Goal: Use online tool/utility: Utilize a website feature to perform a specific function

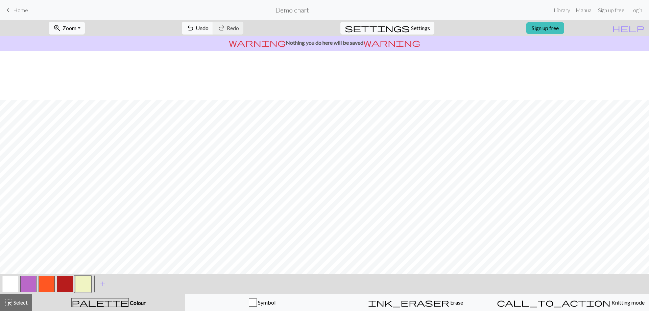
scroll to position [151, 0]
click at [71, 285] on button "button" at bounding box center [65, 283] width 16 height 16
click at [6, 281] on button "button" at bounding box center [10, 283] width 16 height 16
click at [71, 285] on button "button" at bounding box center [65, 283] width 16 height 16
click at [87, 283] on button "button" at bounding box center [83, 283] width 16 height 16
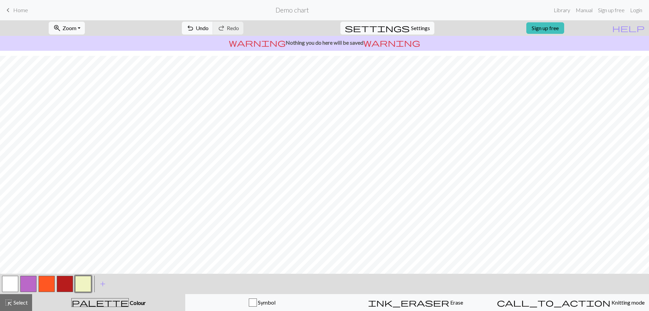
click at [13, 284] on button "button" at bounding box center [10, 283] width 16 height 16
click at [67, 285] on button "button" at bounding box center [65, 283] width 16 height 16
click at [11, 284] on button "button" at bounding box center [10, 283] width 16 height 16
click at [51, 287] on button "button" at bounding box center [47, 283] width 16 height 16
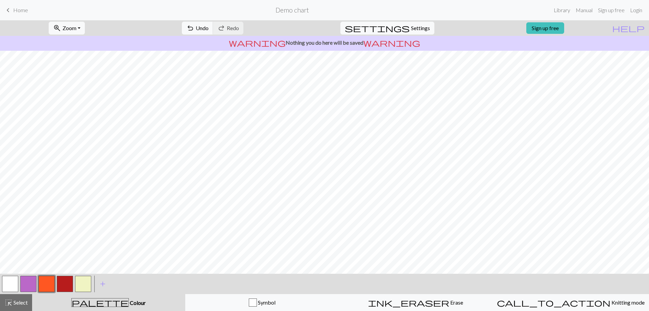
click at [64, 285] on button "button" at bounding box center [65, 283] width 16 height 16
drag, startPoint x: 23, startPoint y: 302, endPoint x: 31, endPoint y: 297, distance: 9.2
click at [23, 302] on span "Select" at bounding box center [20, 302] width 15 height 6
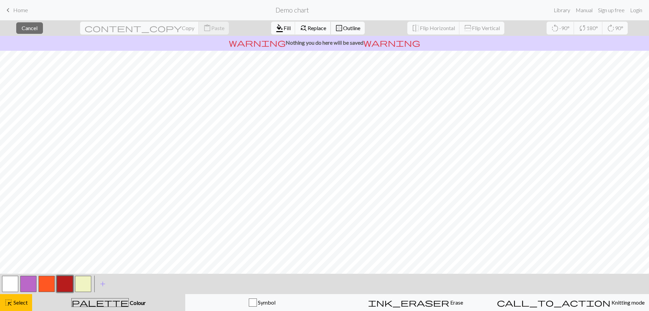
click at [295, 32] on button "find_replace Replace" at bounding box center [313, 28] width 36 height 13
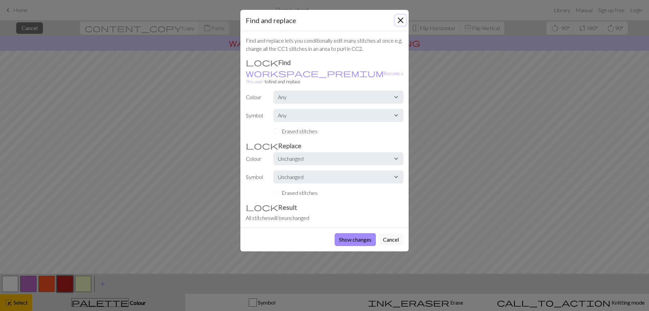
click at [398, 17] on button "Close" at bounding box center [400, 20] width 11 height 11
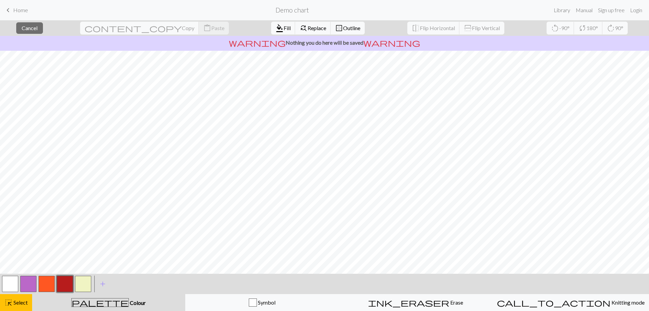
click at [4, 283] on button "button" at bounding box center [10, 283] width 16 height 16
click at [284, 26] on span "Fill" at bounding box center [287, 28] width 7 height 6
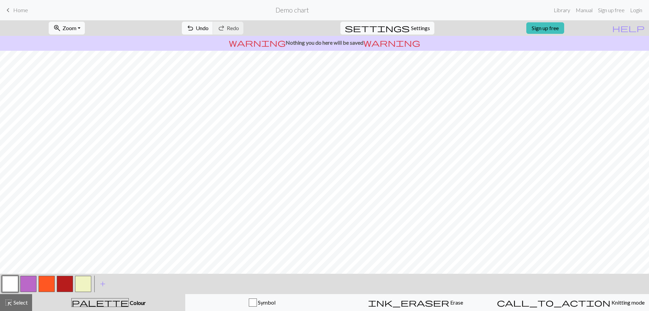
click at [85, 287] on button "button" at bounding box center [83, 283] width 16 height 16
drag, startPoint x: 26, startPoint y: 306, endPoint x: 71, endPoint y: 290, distance: 48.0
click at [26, 305] on div "highlight_alt Select Select" at bounding box center [15, 302] width 23 height 8
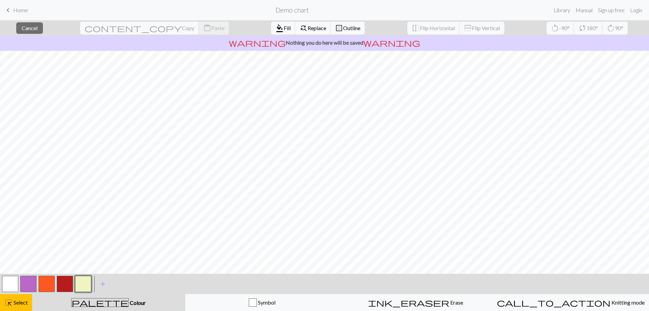
click at [85, 284] on button "button" at bounding box center [83, 283] width 16 height 16
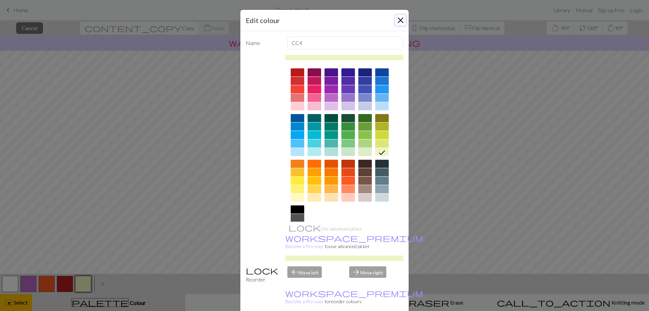
click at [400, 19] on button "Close" at bounding box center [400, 20] width 11 height 11
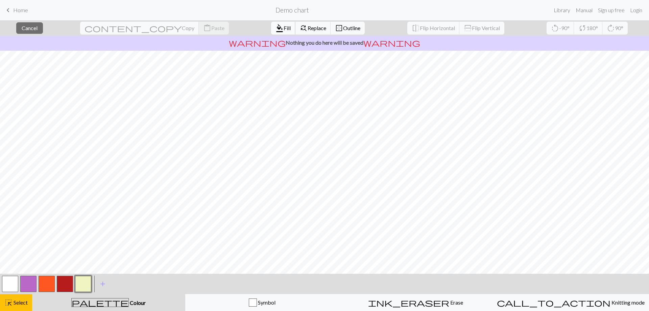
click at [284, 27] on span "Fill" at bounding box center [287, 28] width 7 height 6
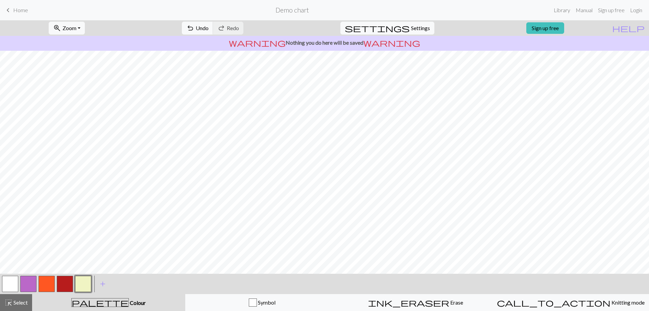
click at [70, 285] on button "button" at bounding box center [65, 283] width 16 height 16
click at [11, 287] on button "button" at bounding box center [10, 283] width 16 height 16
click at [64, 280] on button "button" at bounding box center [65, 283] width 16 height 16
click at [25, 303] on span "Select" at bounding box center [20, 302] width 15 height 6
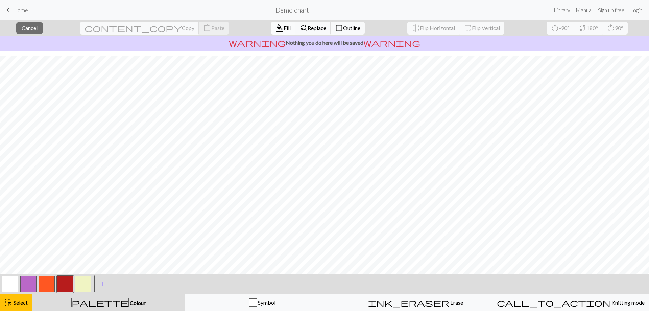
click at [284, 25] on span "Fill" at bounding box center [287, 28] width 7 height 6
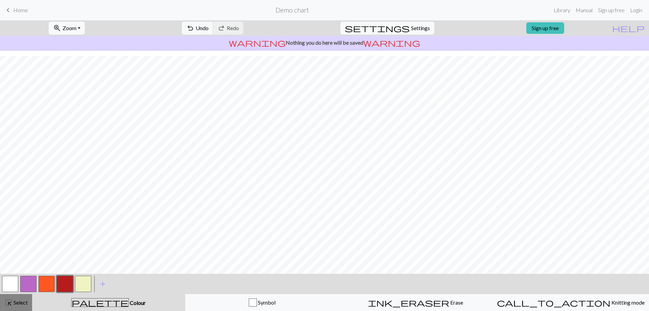
click at [27, 303] on span "Select" at bounding box center [20, 302] width 15 height 6
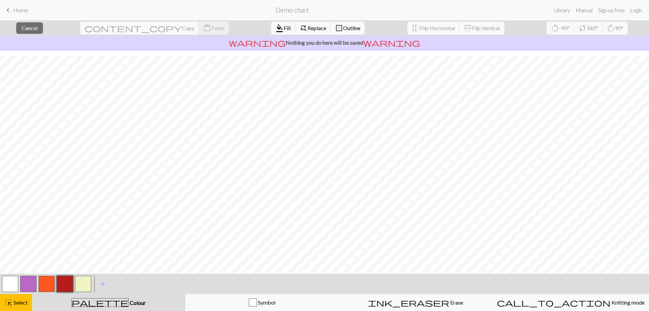
click at [266, 35] on div "format_color_fill Fill find_replace Replace border_outer Outline" at bounding box center [318, 28] width 104 height 16
click at [275, 29] on span "format_color_fill" at bounding box center [279, 27] width 8 height 9
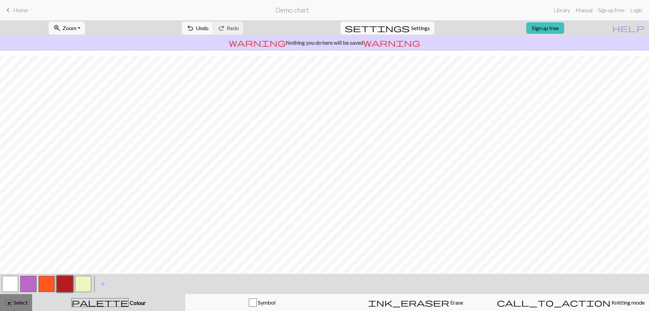
click at [21, 302] on span "Select" at bounding box center [20, 302] width 15 height 6
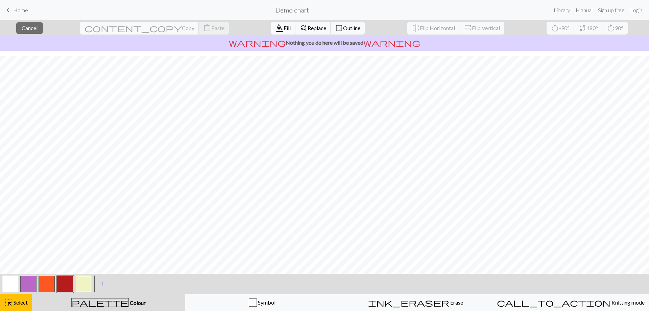
drag, startPoint x: 235, startPoint y: 28, endPoint x: 243, endPoint y: 38, distance: 12.3
click at [284, 28] on span "Fill" at bounding box center [287, 28] width 7 height 6
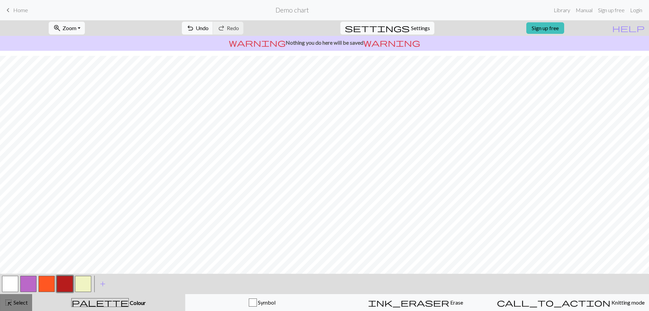
click at [20, 303] on span "Select" at bounding box center [20, 302] width 15 height 6
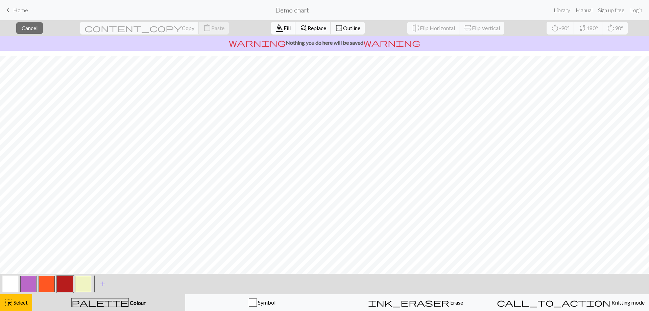
click at [284, 28] on span "Fill" at bounding box center [287, 28] width 7 height 6
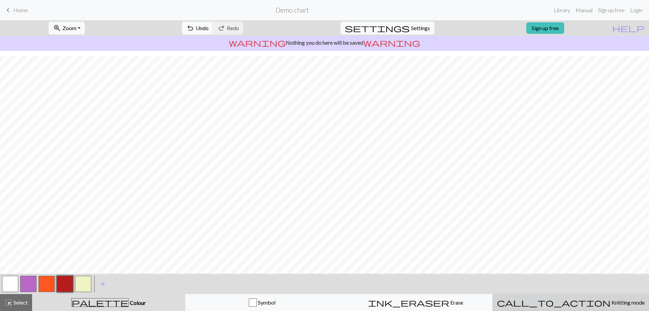
drag, startPoint x: 573, startPoint y: 305, endPoint x: 568, endPoint y: 304, distance: 4.6
click at [572, 306] on div "call_to_action Knitting mode Knitting mode" at bounding box center [571, 302] width 148 height 8
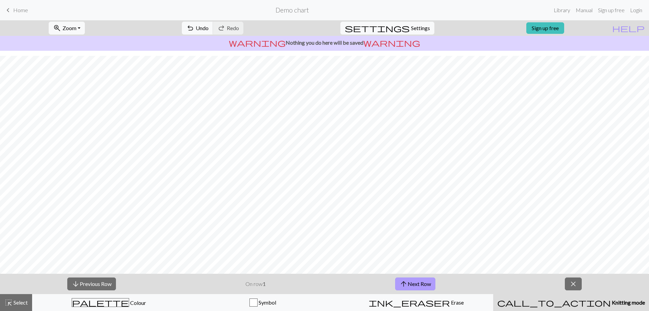
click at [426, 283] on button "arrow_upward Next Row" at bounding box center [415, 283] width 40 height 13
click at [423, 284] on button "arrow_upward Next Row" at bounding box center [415, 283] width 40 height 13
click at [423, 283] on button "arrow_upward Next Row" at bounding box center [415, 283] width 40 height 13
click at [421, 285] on button "arrow_upward Next Row" at bounding box center [415, 283] width 40 height 13
click at [415, 280] on button "arrow_upward Next Row" at bounding box center [415, 283] width 40 height 13
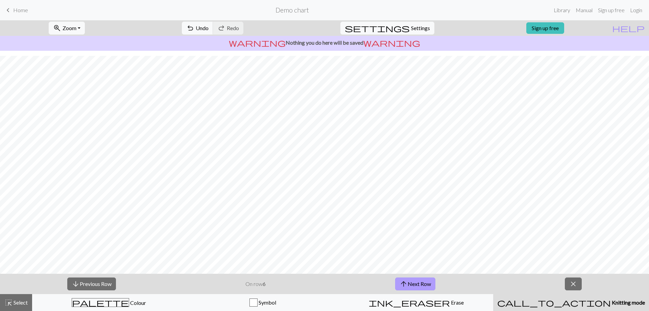
click at [414, 286] on button "arrow_upward Next Row" at bounding box center [415, 283] width 40 height 13
